Goal: Find specific page/section: Find specific page/section

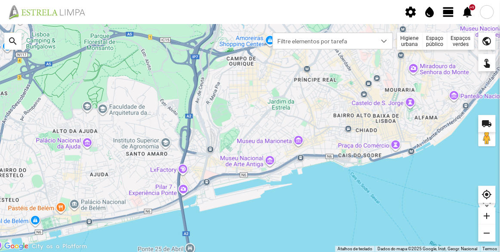
click at [464, 39] on div "Espaços verdes" at bounding box center [460, 41] width 27 height 17
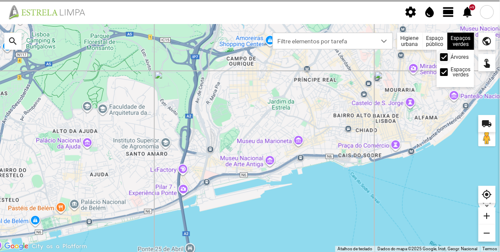
click at [447, 54] on div at bounding box center [444, 57] width 8 height 8
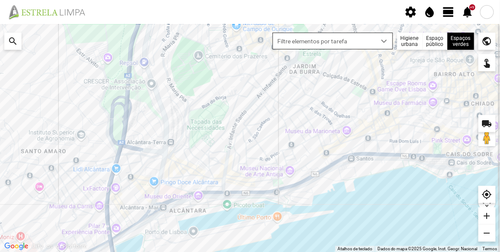
click at [374, 41] on span "Filtre elementos por tarefa" at bounding box center [324, 41] width 103 height 16
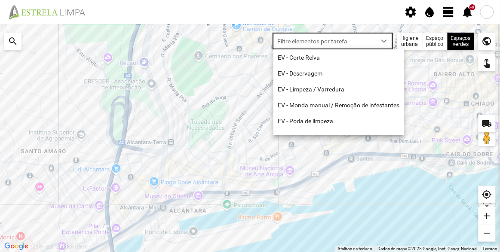
scroll to position [4, 36]
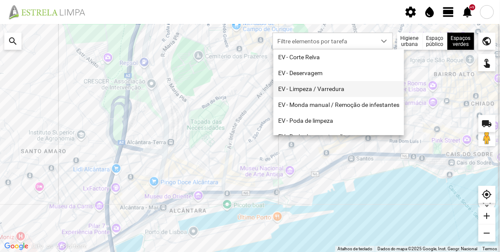
click at [300, 86] on li "EV - Limpeza / Varredura" at bounding box center [338, 89] width 131 height 16
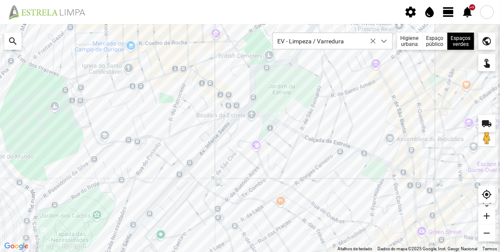
drag, startPoint x: 265, startPoint y: 49, endPoint x: 242, endPoint y: 136, distance: 90.6
click at [242, 136] on div at bounding box center [250, 138] width 500 height 228
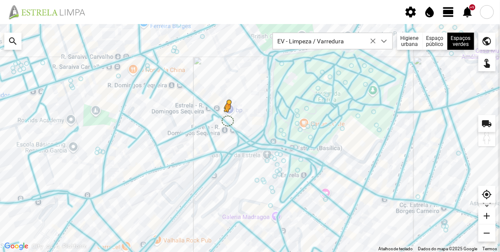
drag, startPoint x: 490, startPoint y: 141, endPoint x: 224, endPoint y: 120, distance: 266.8
click at [224, 120] on div "Para ativar a funcionalidade de arrastar com o teclado, prima Alt + Enter. Quan…" at bounding box center [250, 138] width 500 height 228
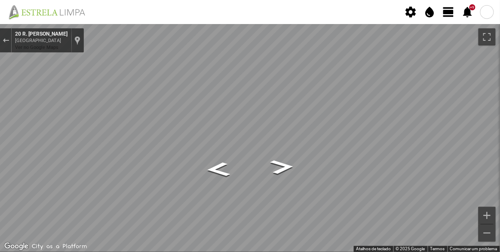
click at [232, 123] on div "Mapa" at bounding box center [250, 138] width 500 height 228
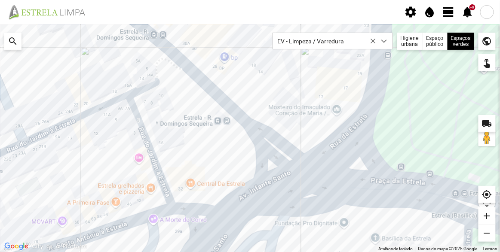
drag, startPoint x: 487, startPoint y: 142, endPoint x: 428, endPoint y: 133, distance: 60.5
click at [428, 133] on div "A carregar... Atalhos de teclado Dados do mapa Dados do mapa ©2025 Google Dados…" at bounding box center [250, 138] width 500 height 228
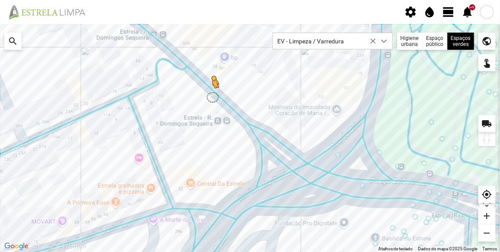
drag, startPoint x: 484, startPoint y: 141, endPoint x: 209, endPoint y: 96, distance: 279.1
click at [209, 96] on div "Para ativar a funcionalidade de arrastar com o teclado, prima Alt + Enter. Quan…" at bounding box center [250, 138] width 500 height 228
